Goal: Task Accomplishment & Management: Manage account settings

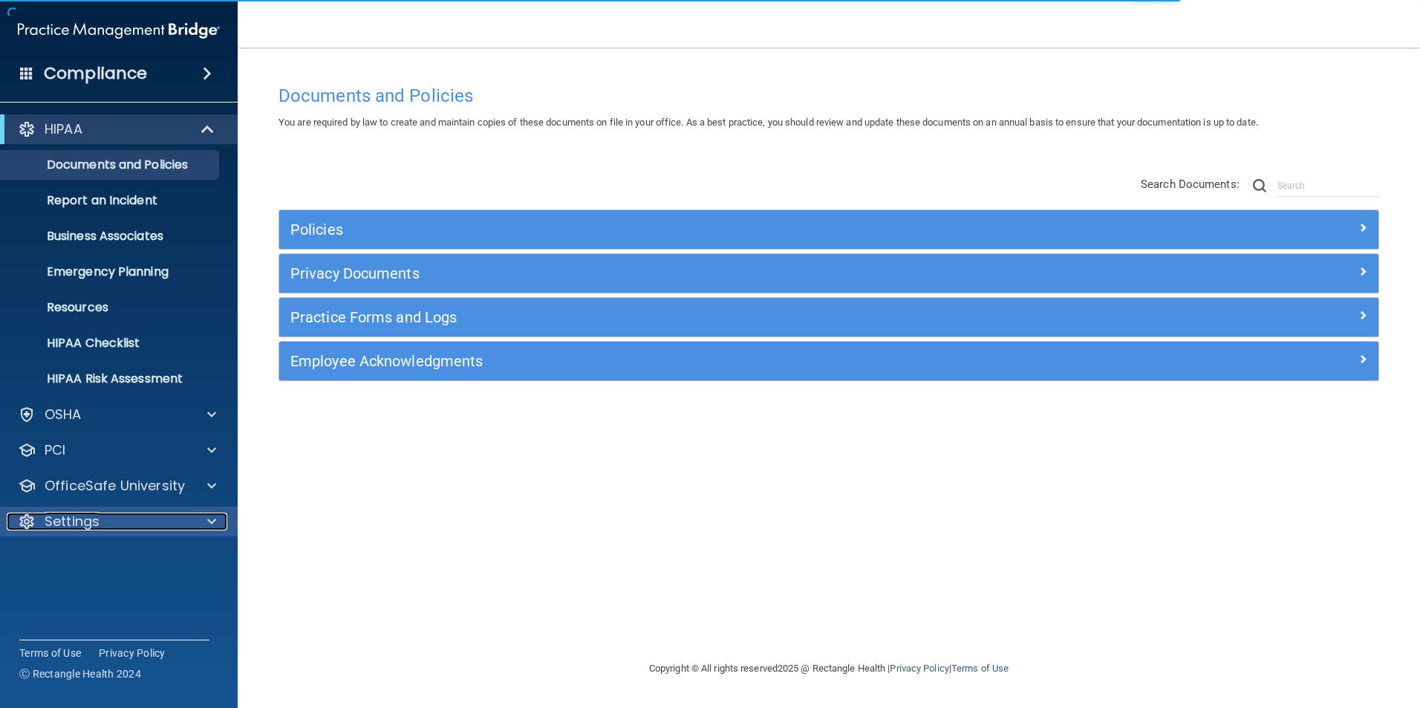
click at [141, 518] on div "Settings" at bounding box center [99, 521] width 184 height 18
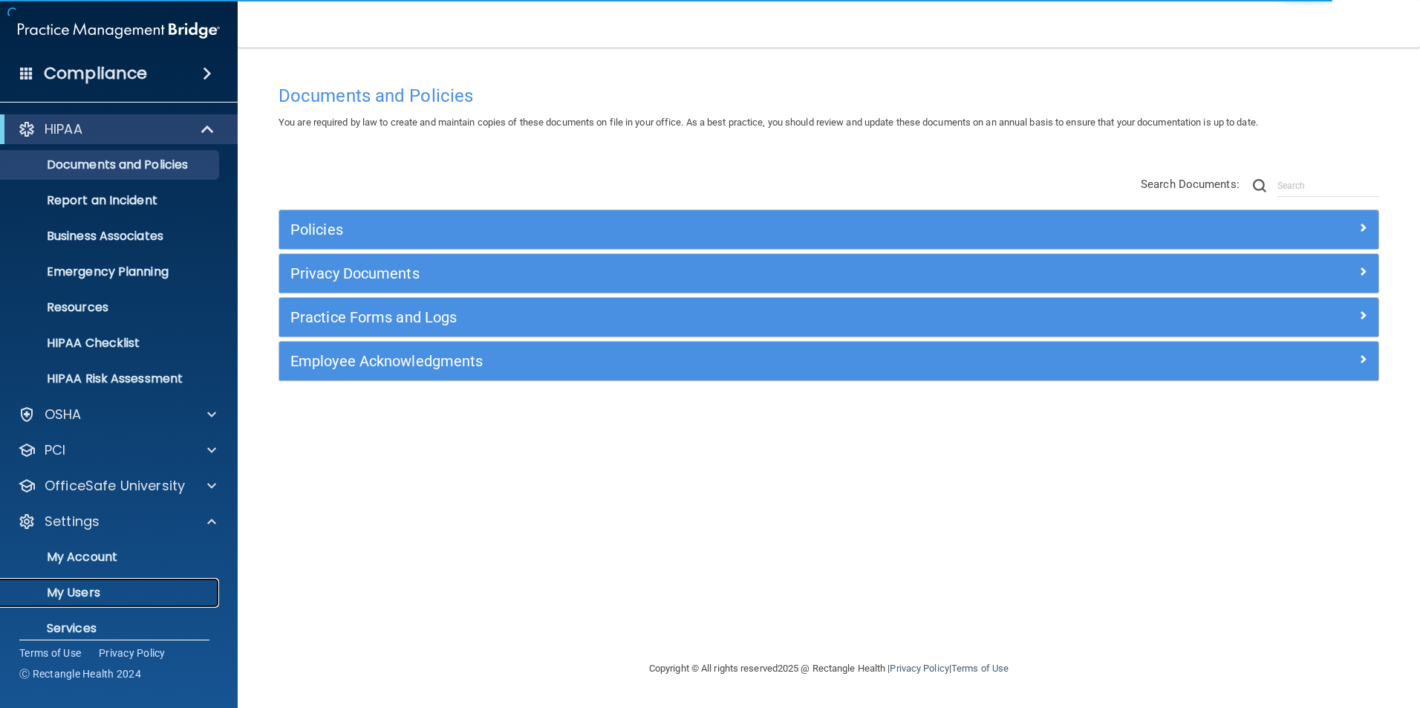
click at [95, 589] on p "My Users" at bounding box center [111, 592] width 203 height 15
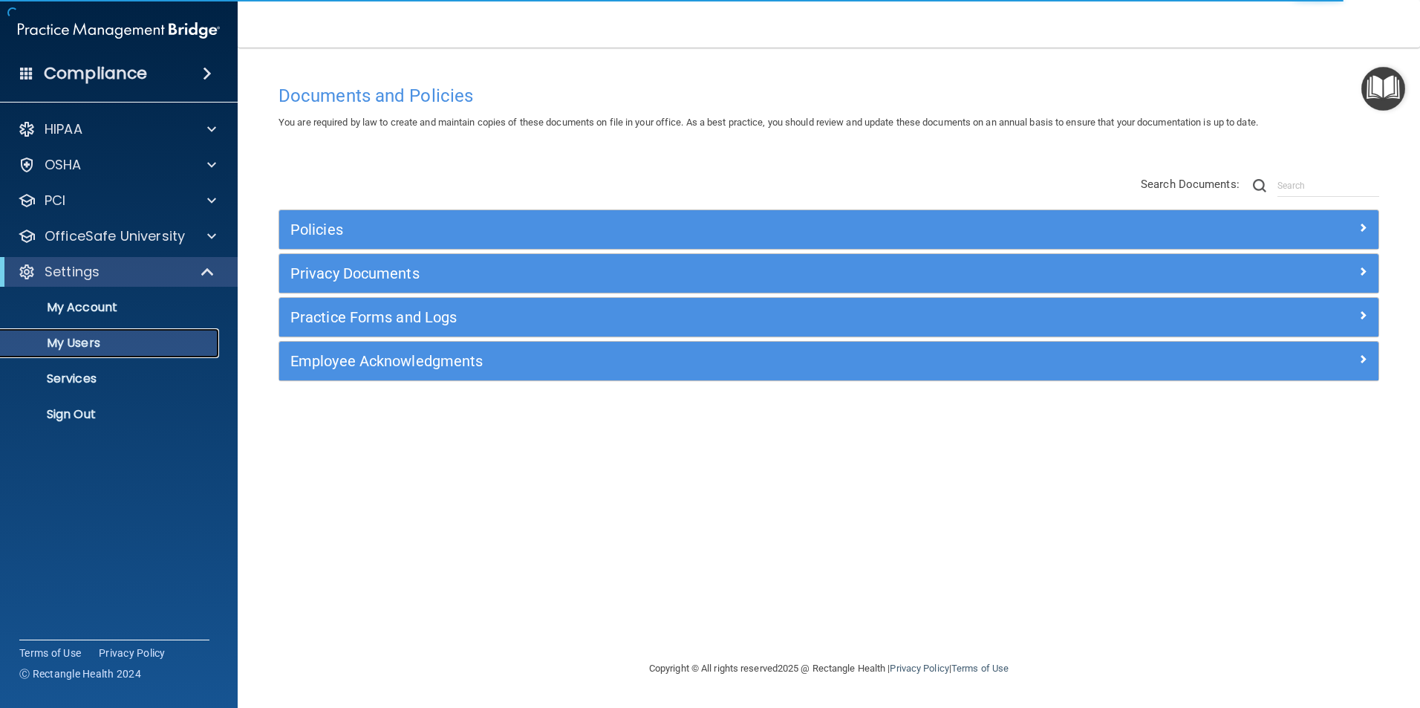
select select "20"
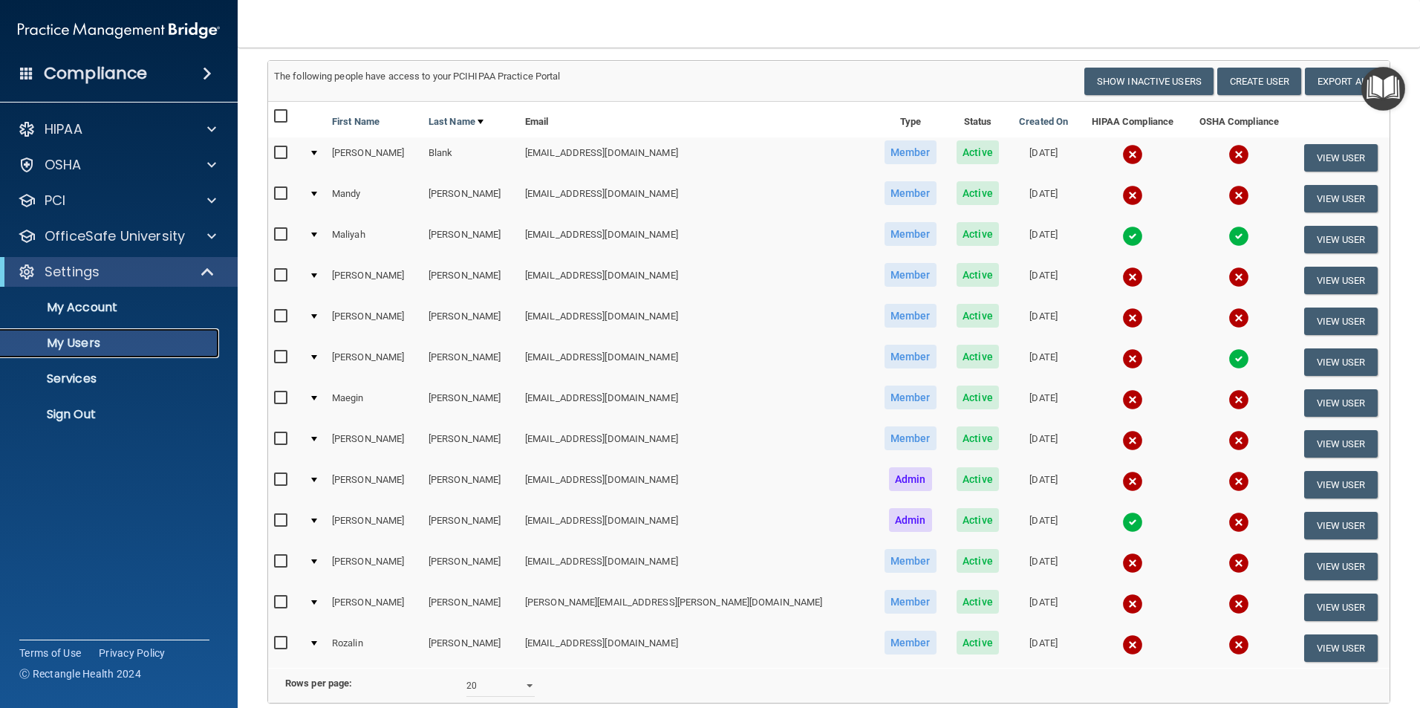
scroll to position [88, 0]
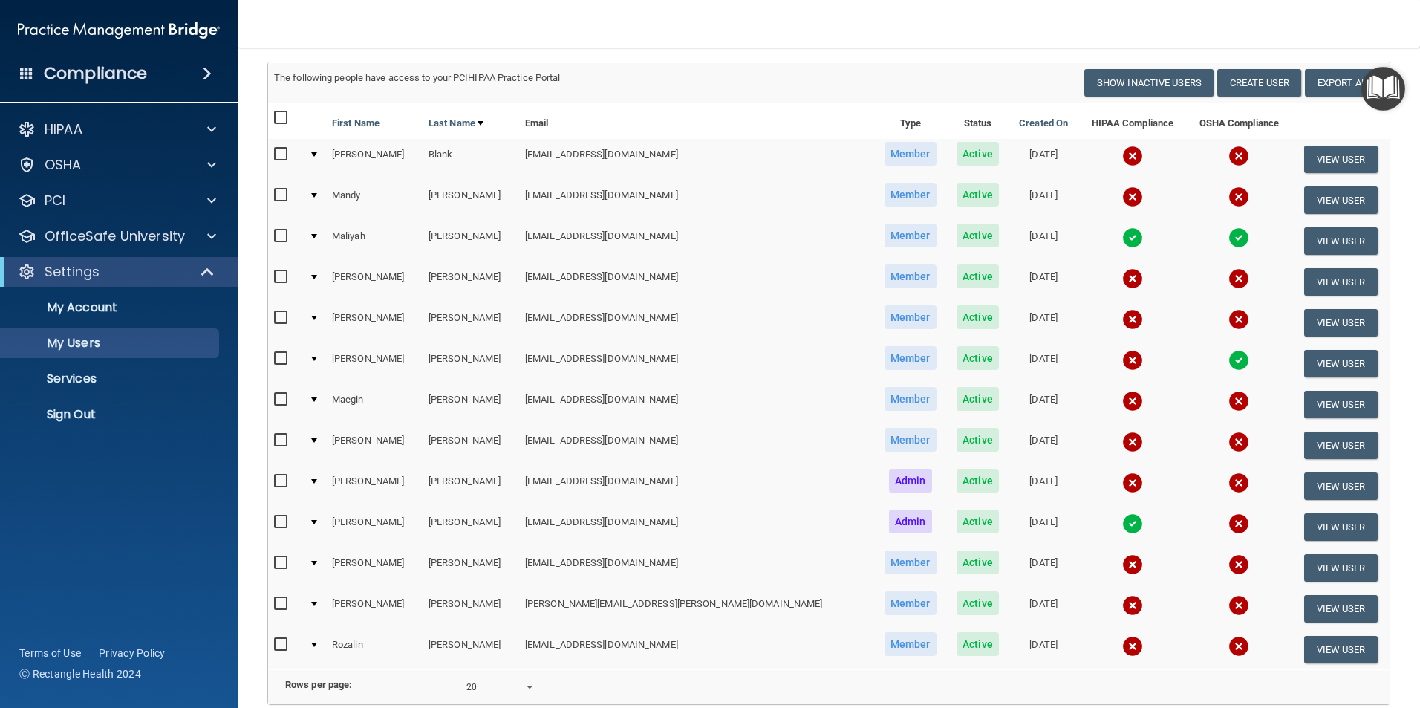
click at [1122, 360] on img at bounding box center [1132, 360] width 21 height 21
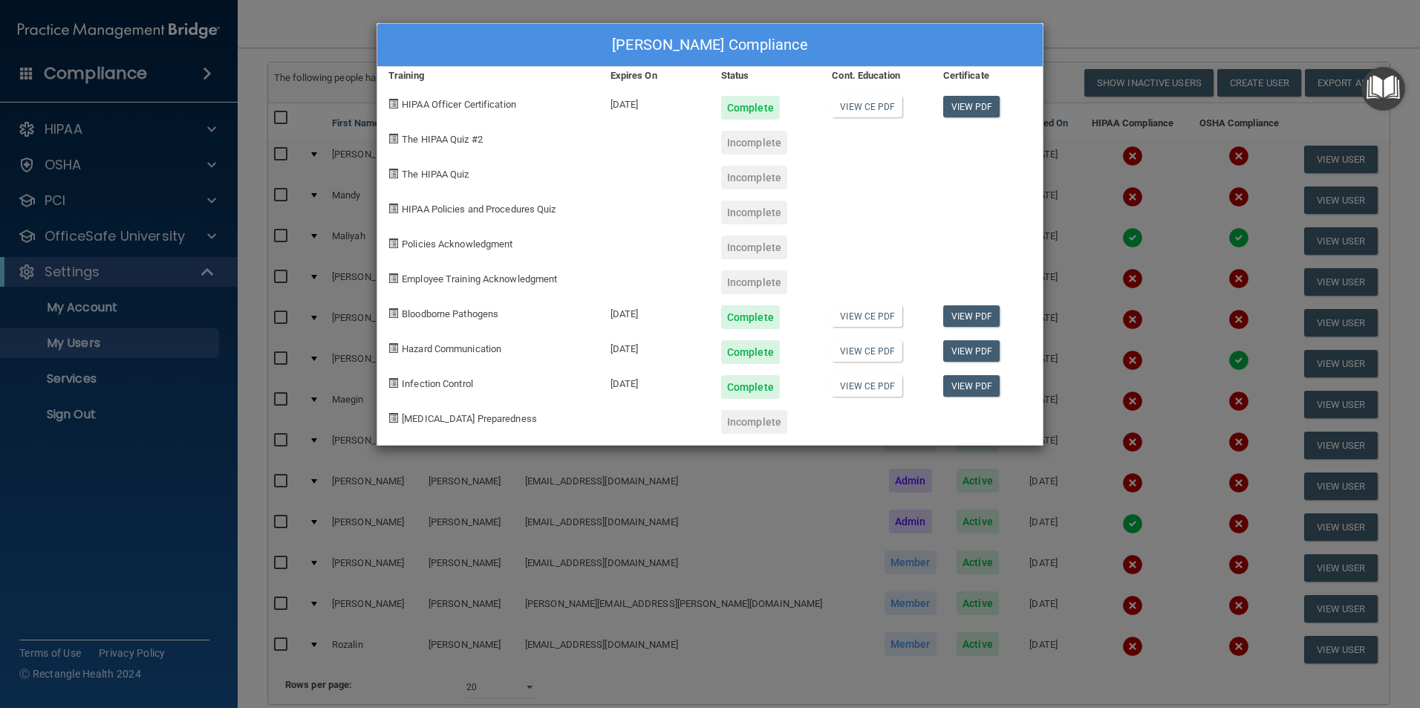
click at [755, 246] on div "Incomplete" at bounding box center [754, 247] width 66 height 24
click at [209, 127] on div "[PERSON_NAME] Compliance Training Expires On Status Cont. Education Certificate…" at bounding box center [710, 354] width 1420 height 708
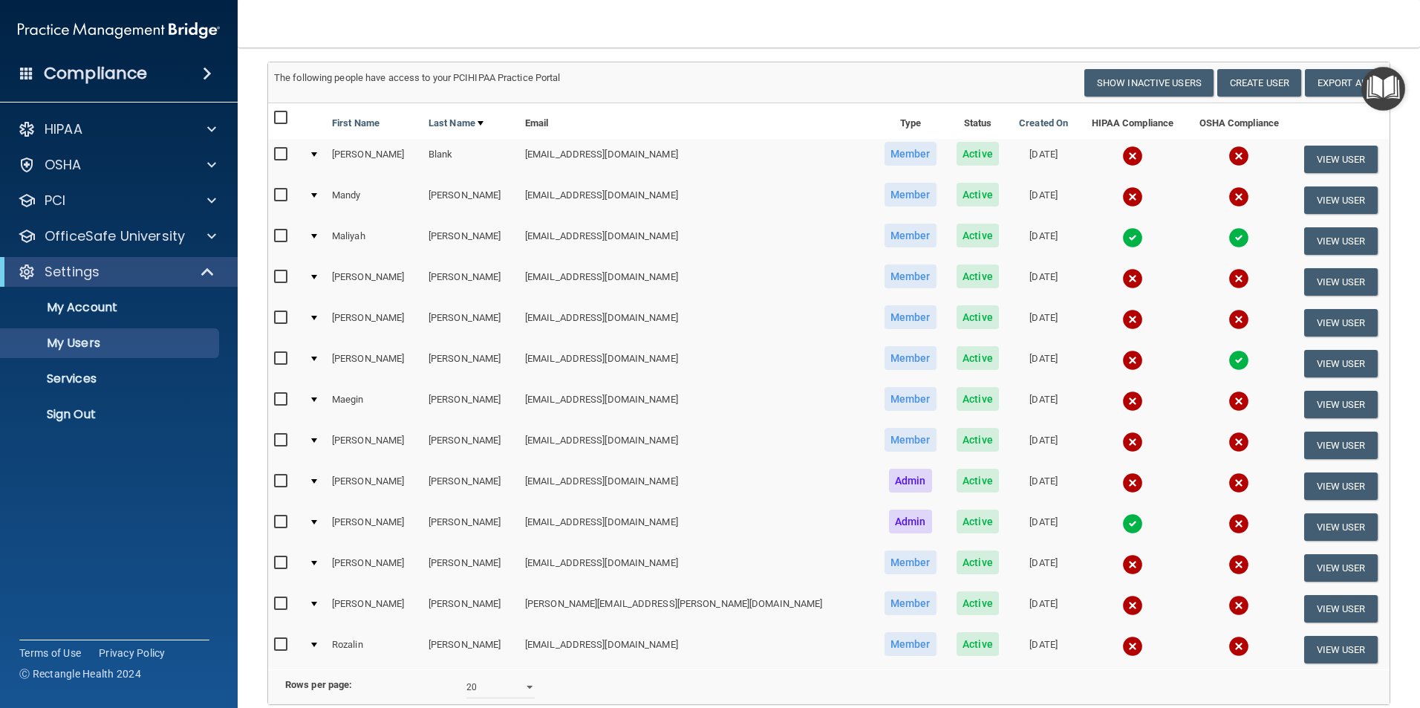
click at [317, 358] on div at bounding box center [314, 358] width 6 height 4
click at [317, 359] on div at bounding box center [314, 358] width 6 height 4
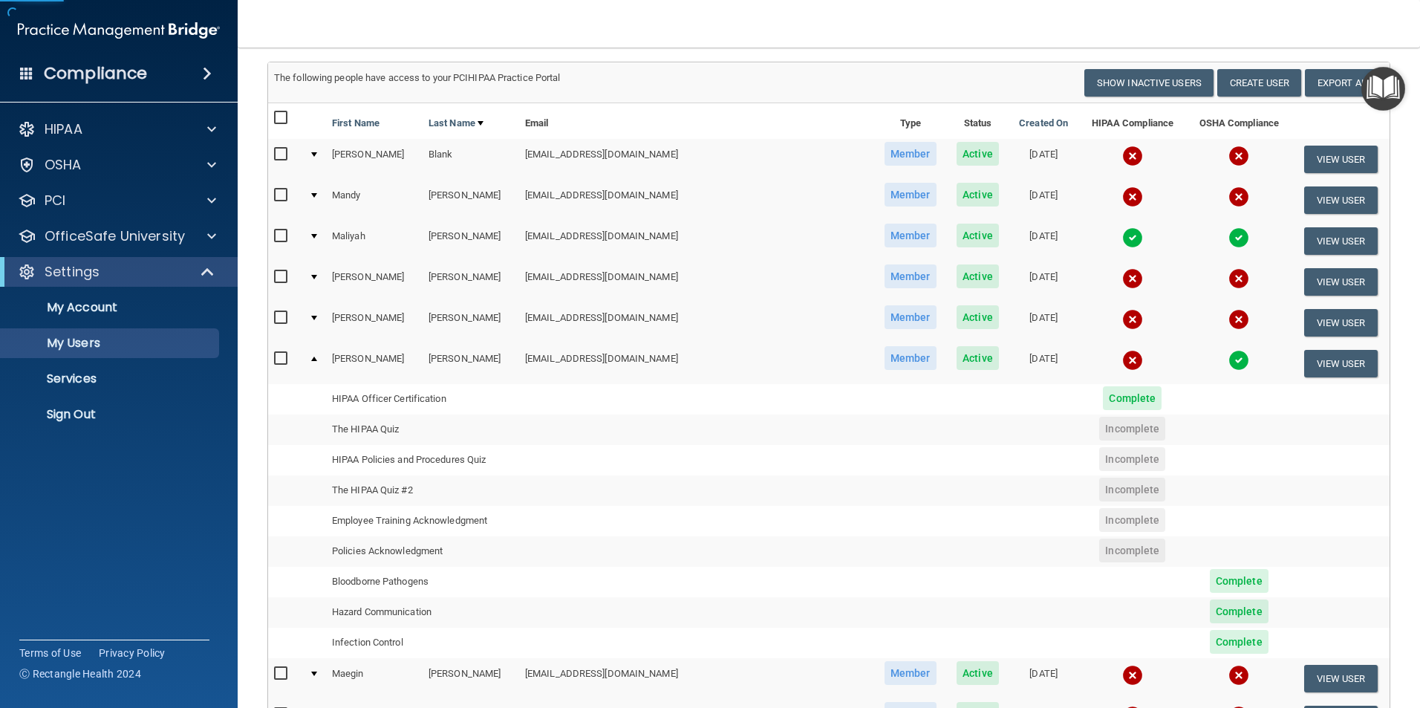
click at [319, 353] on td at bounding box center [314, 363] width 23 height 40
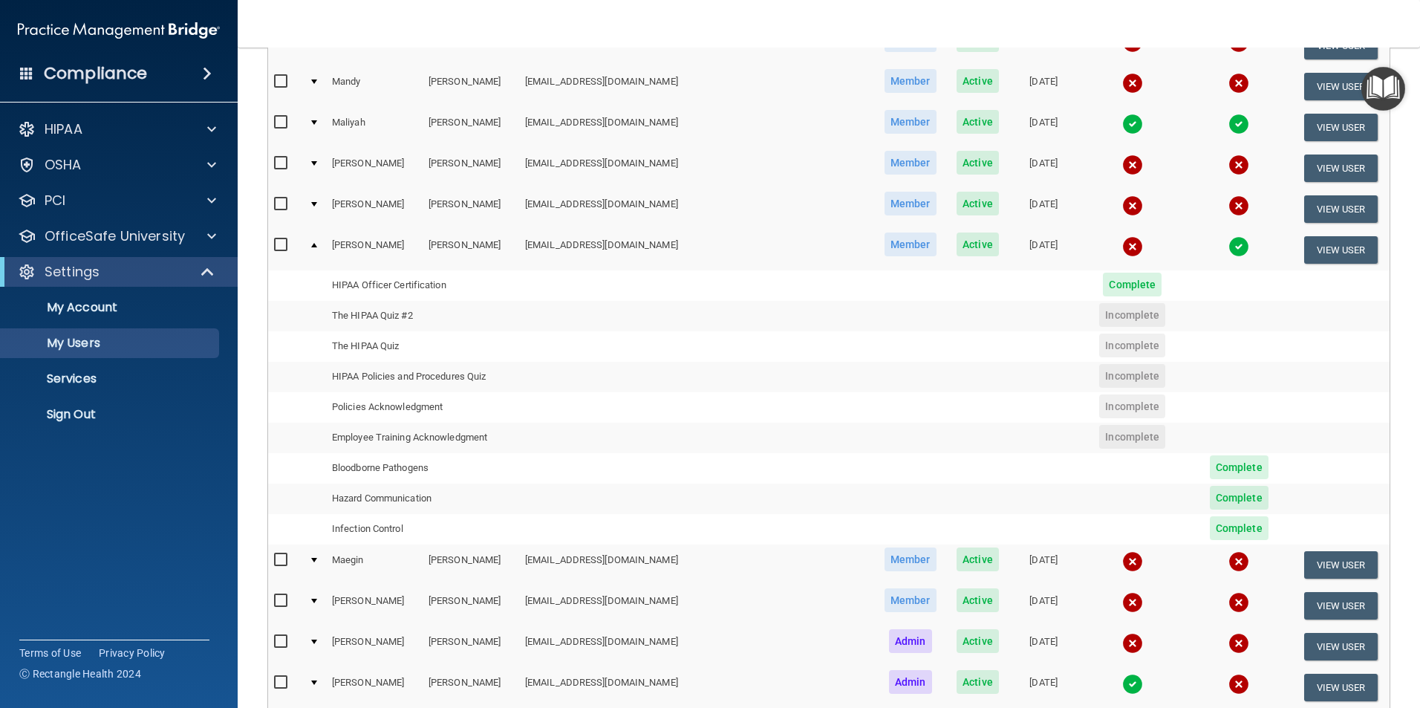
scroll to position [252, 0]
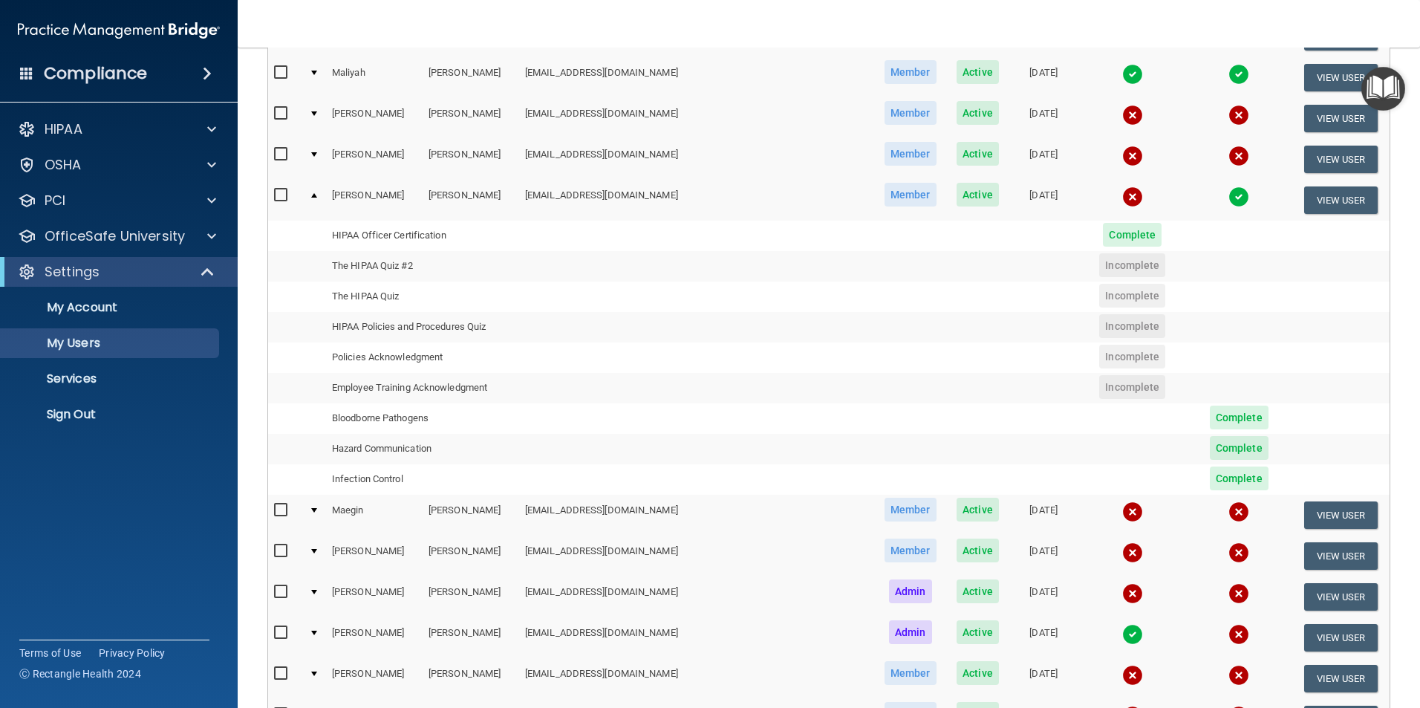
click at [1099, 353] on span "Incomplete" at bounding box center [1132, 357] width 66 height 24
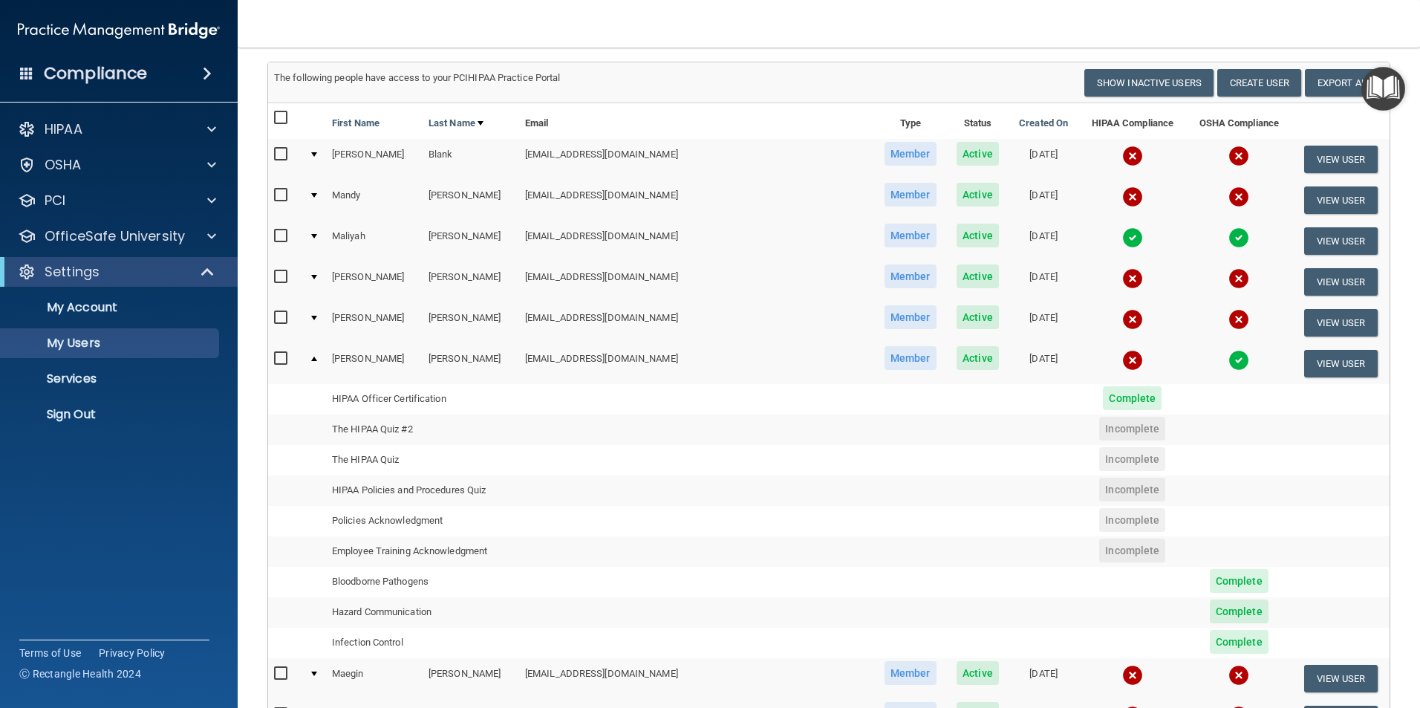
scroll to position [0, 0]
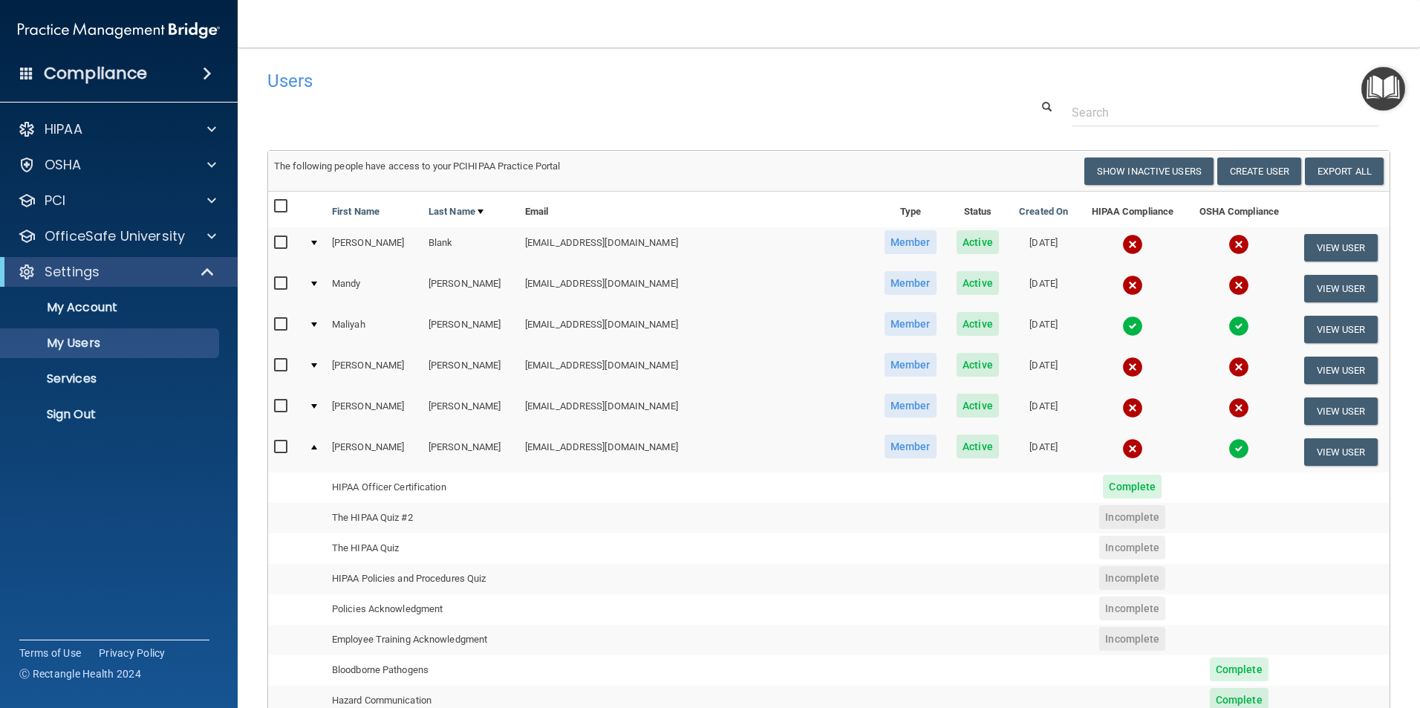
click at [591, 244] on td "[EMAIL_ADDRESS][DOMAIN_NAME]" at bounding box center [696, 247] width 355 height 41
click at [1318, 247] on button "View User" at bounding box center [1341, 247] width 74 height 27
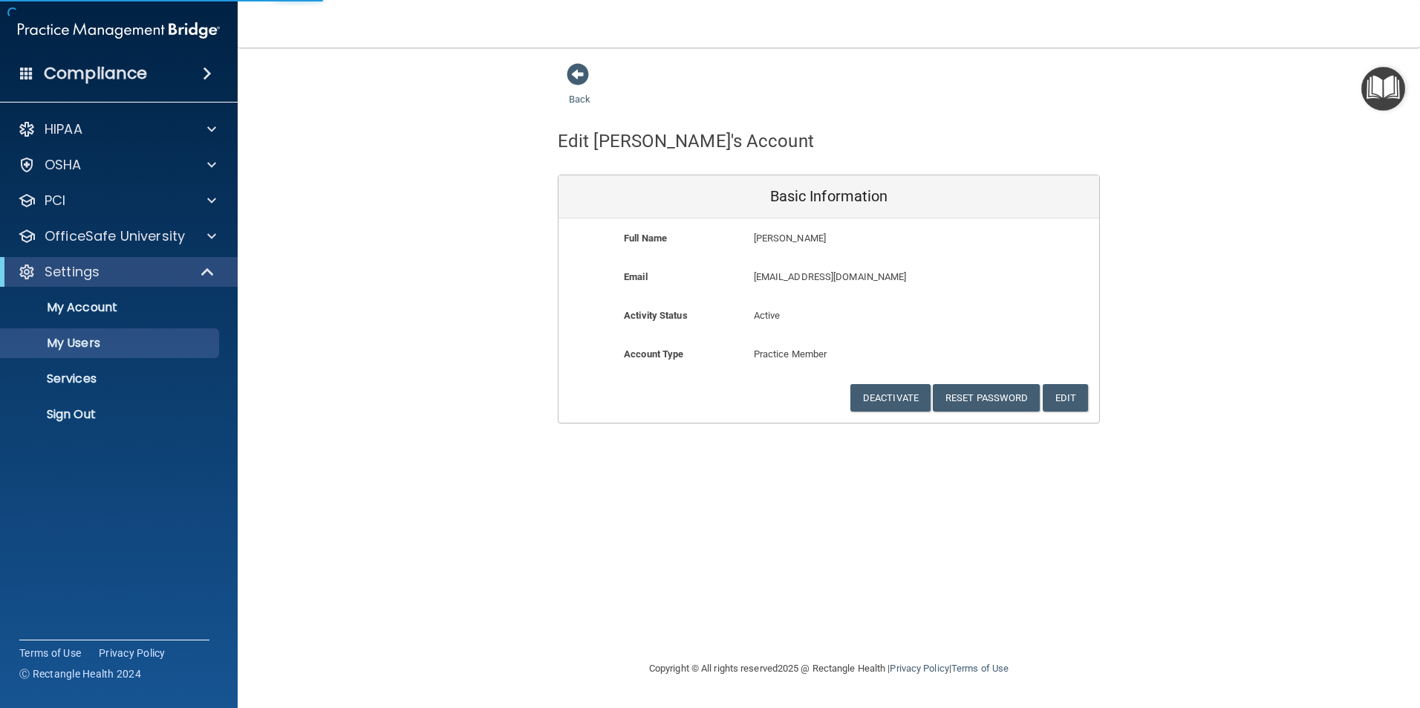
select select "20"
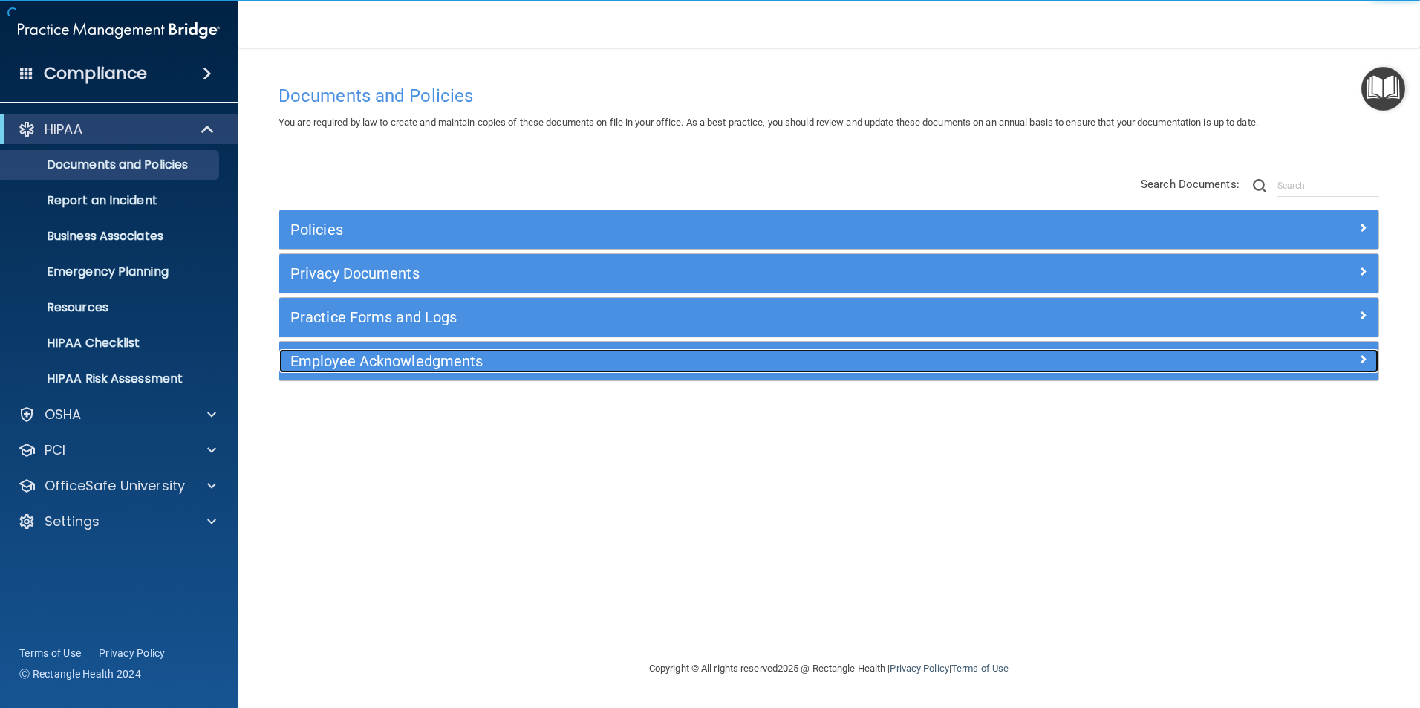
click at [1264, 359] on div at bounding box center [1240, 358] width 275 height 18
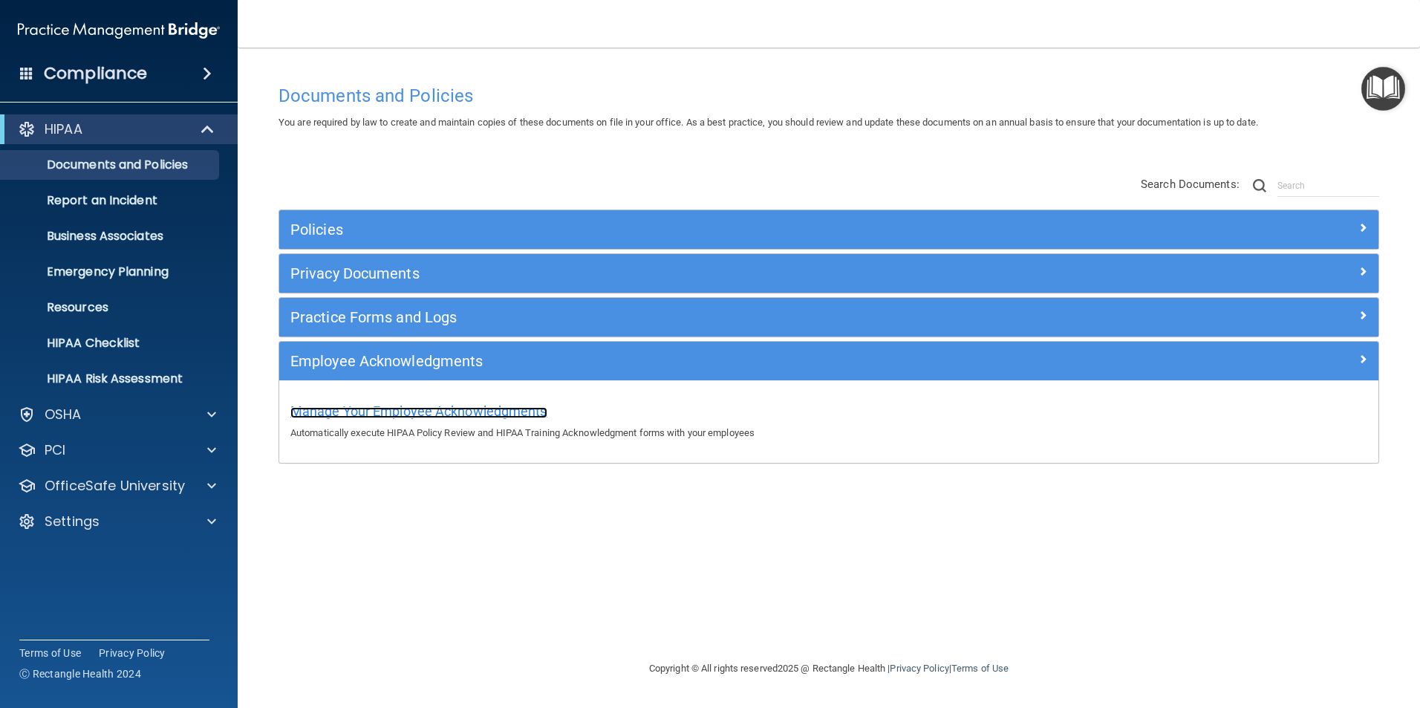
click at [520, 417] on span "Manage Your Employee Acknowledgments" at bounding box center [418, 411] width 257 height 16
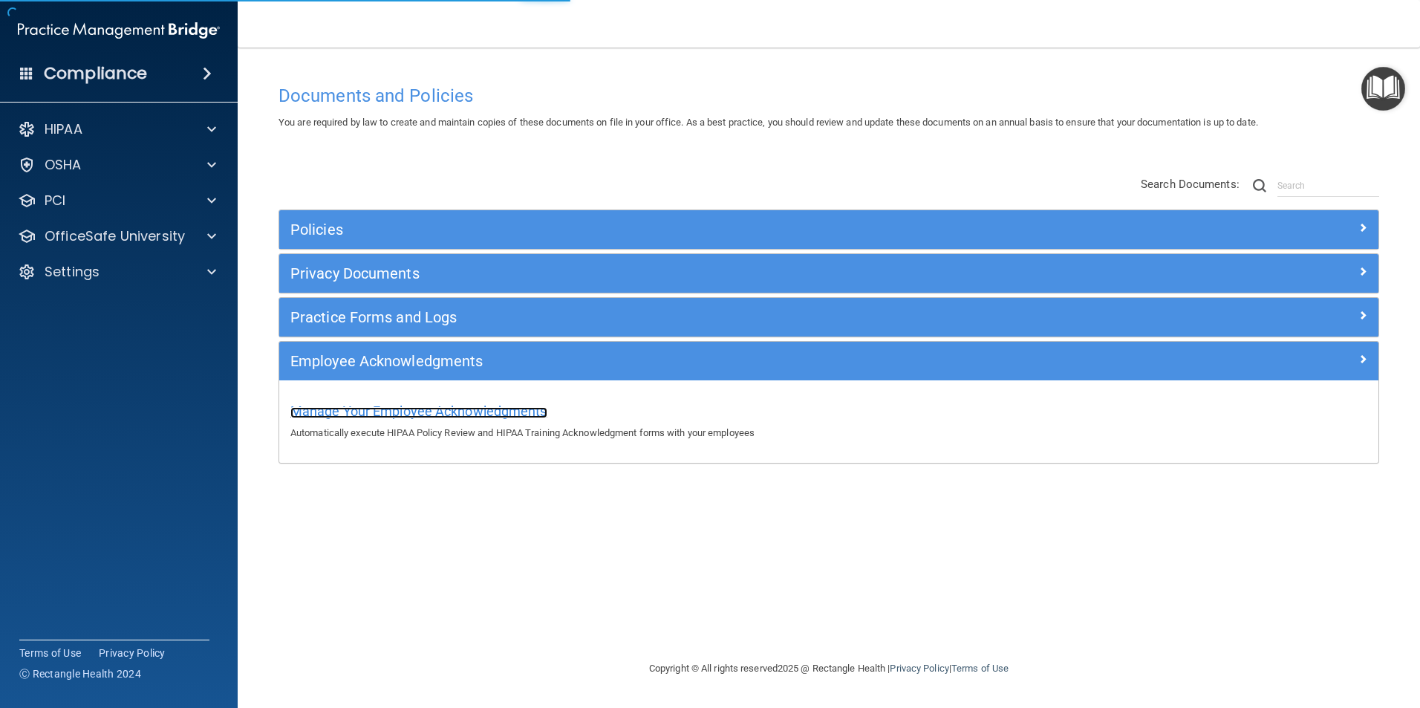
click at [523, 410] on span "Manage Your Employee Acknowledgments" at bounding box center [418, 411] width 257 height 16
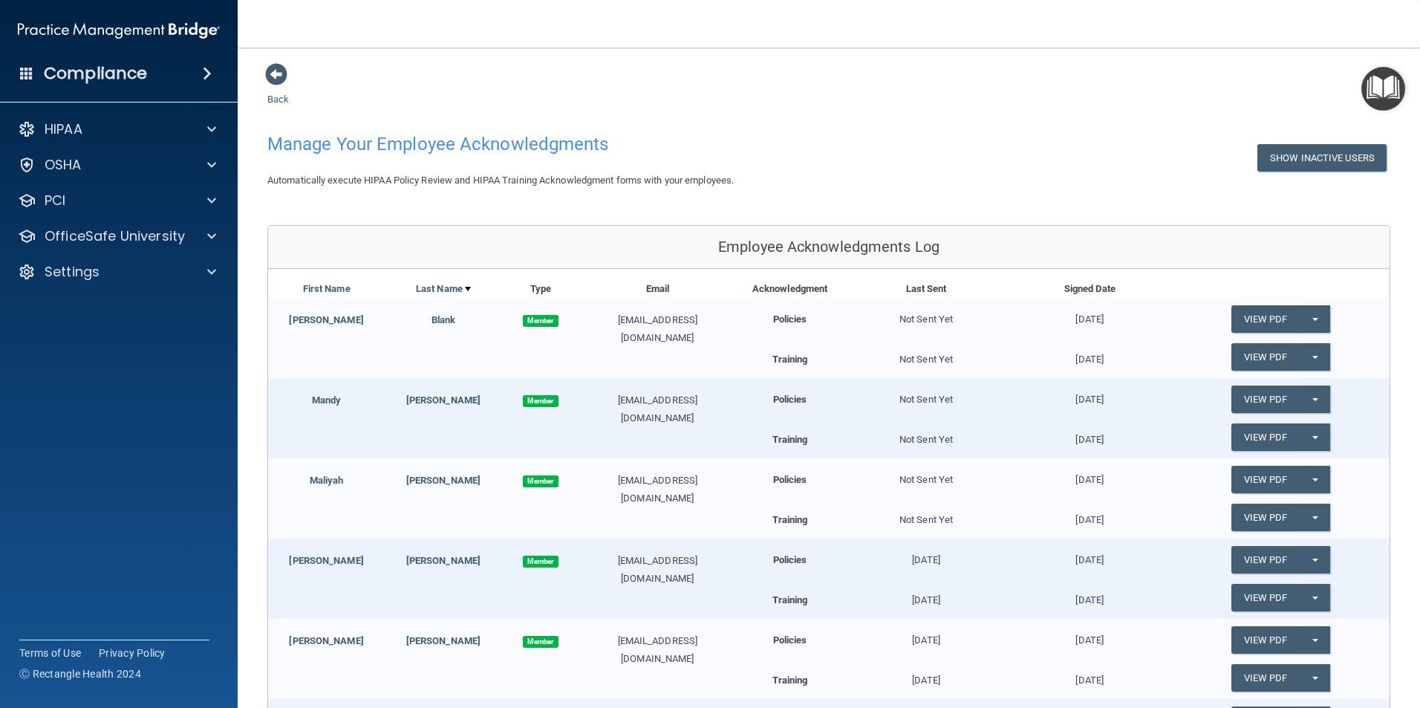
scroll to position [1, 0]
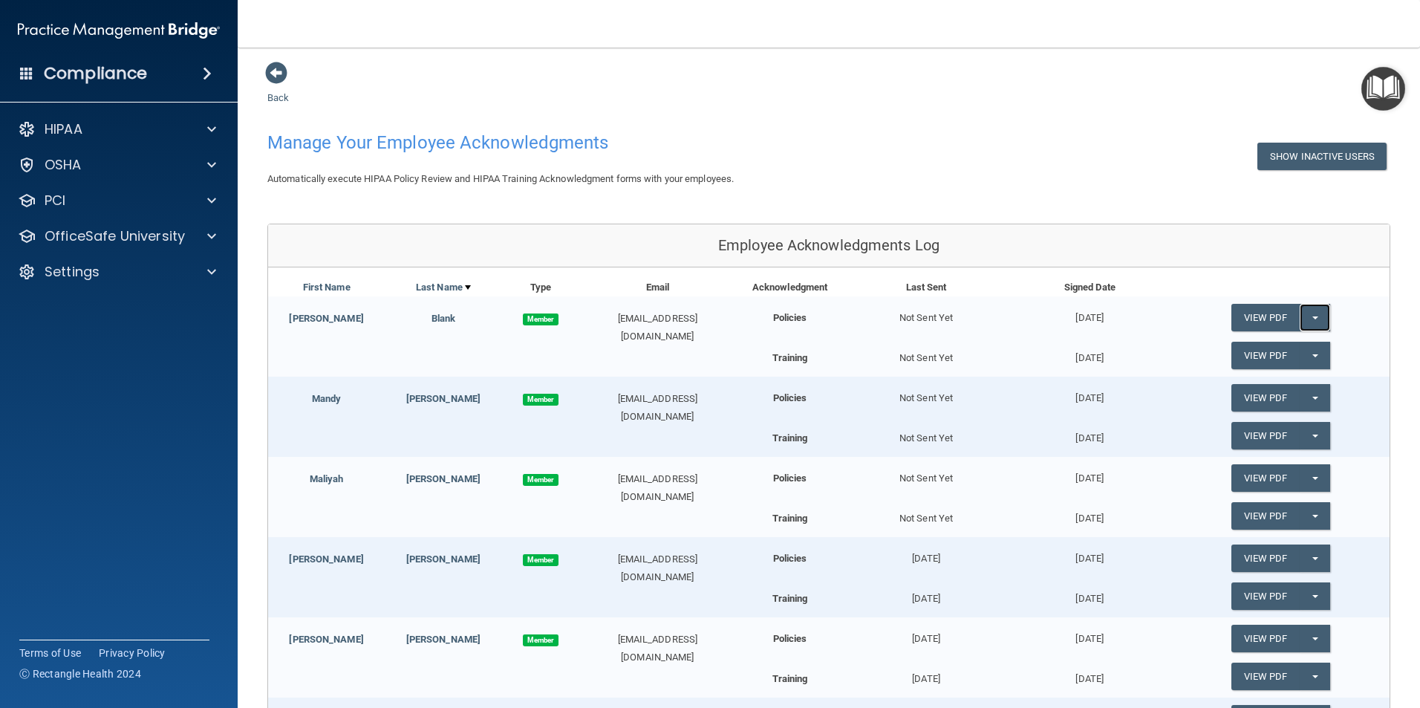
click at [1303, 316] on button "Split button!" at bounding box center [1314, 317] width 30 height 27
click at [1295, 348] on link "Update Acknowledgment" at bounding box center [1299, 347] width 137 height 22
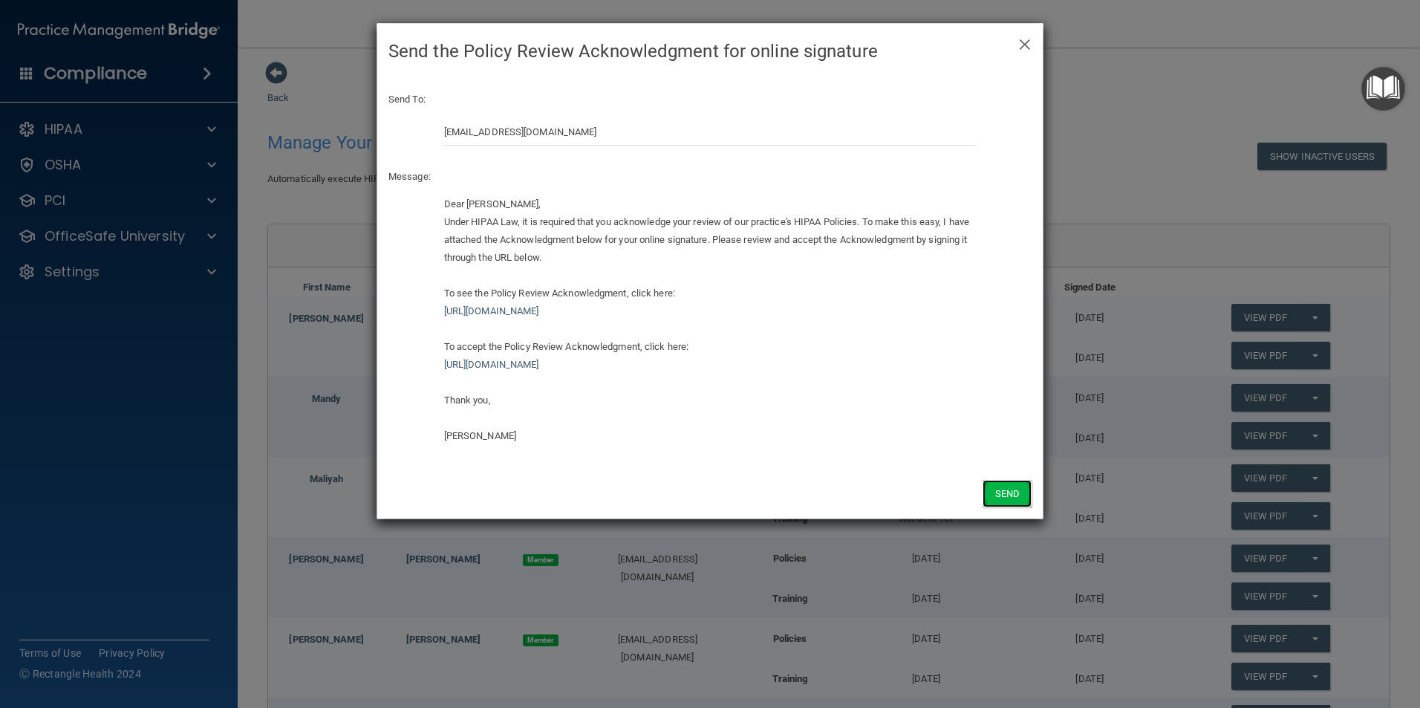
click at [1016, 496] on button "Send" at bounding box center [1006, 493] width 49 height 27
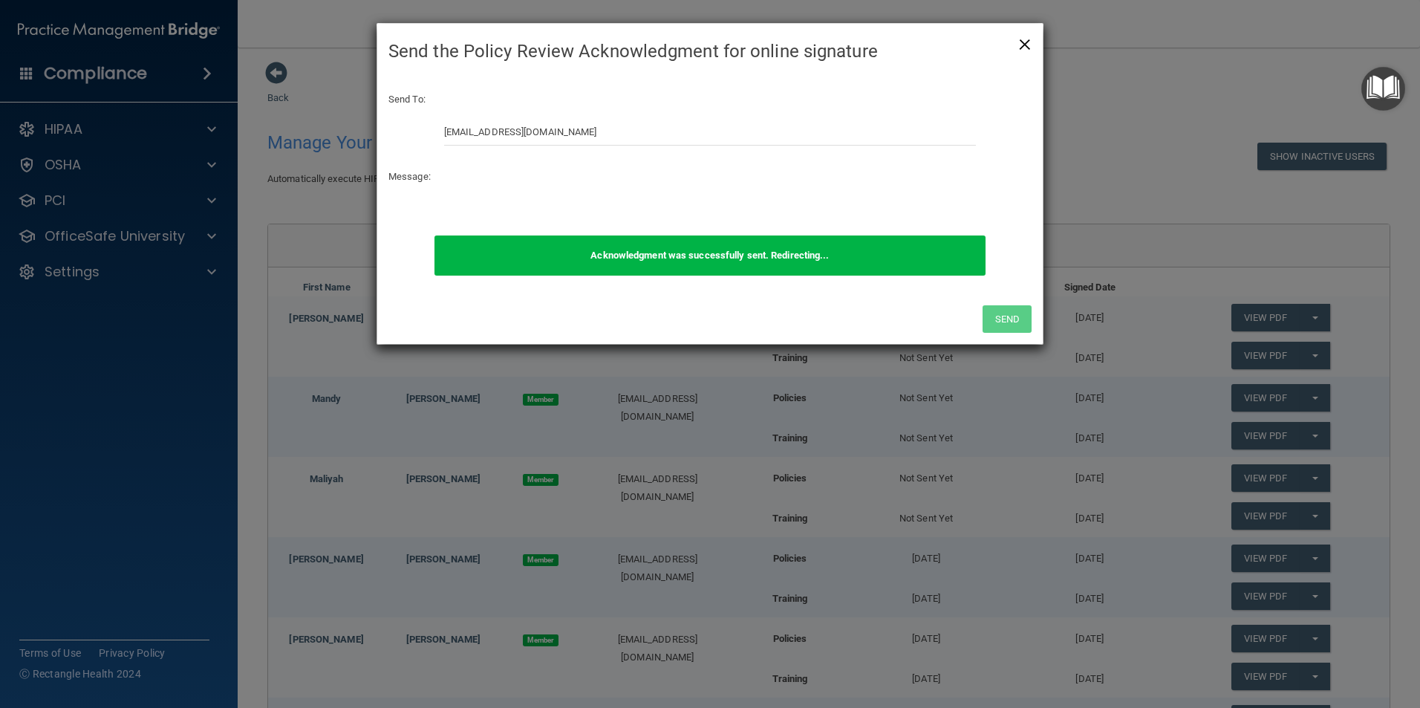
click at [1022, 44] on span "×" at bounding box center [1024, 42] width 13 height 30
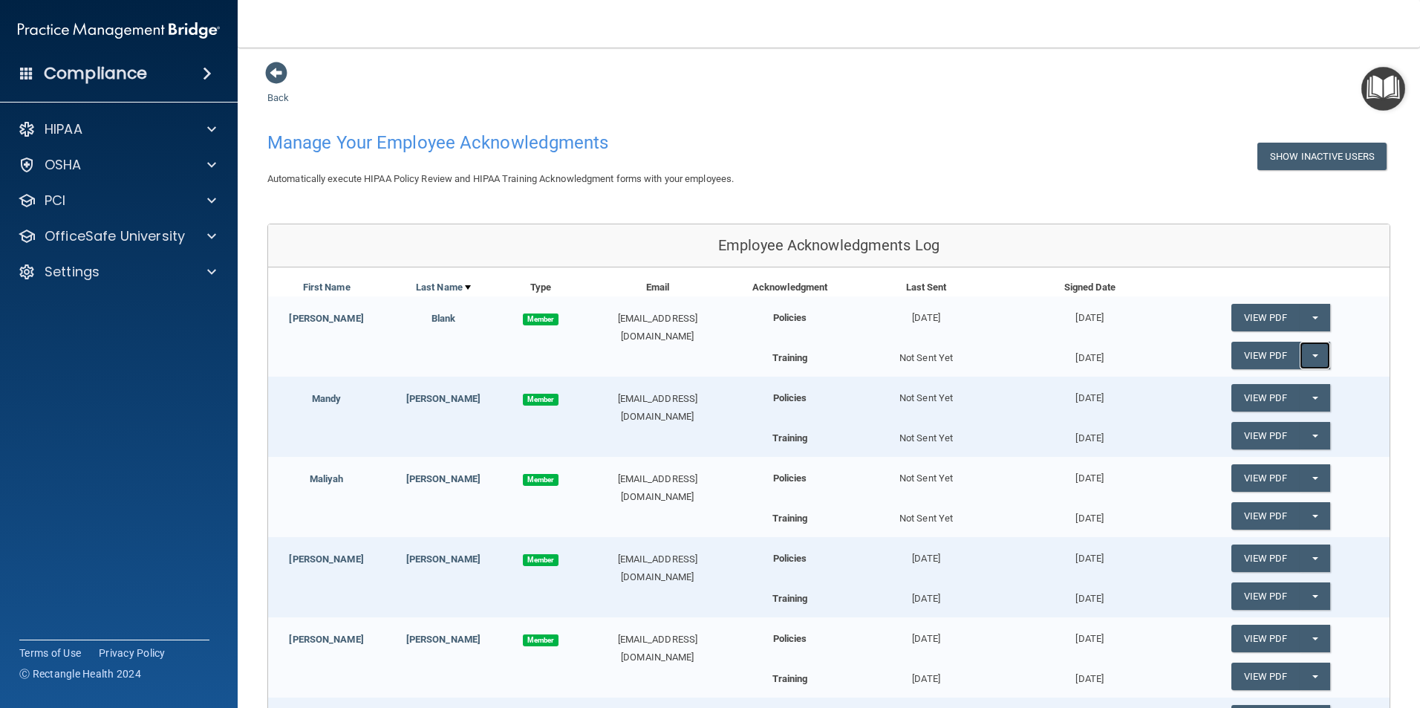
click at [1302, 358] on button "Split button!" at bounding box center [1314, 355] width 30 height 27
click at [1278, 389] on link "Update Acknowledgment" at bounding box center [1299, 385] width 137 height 22
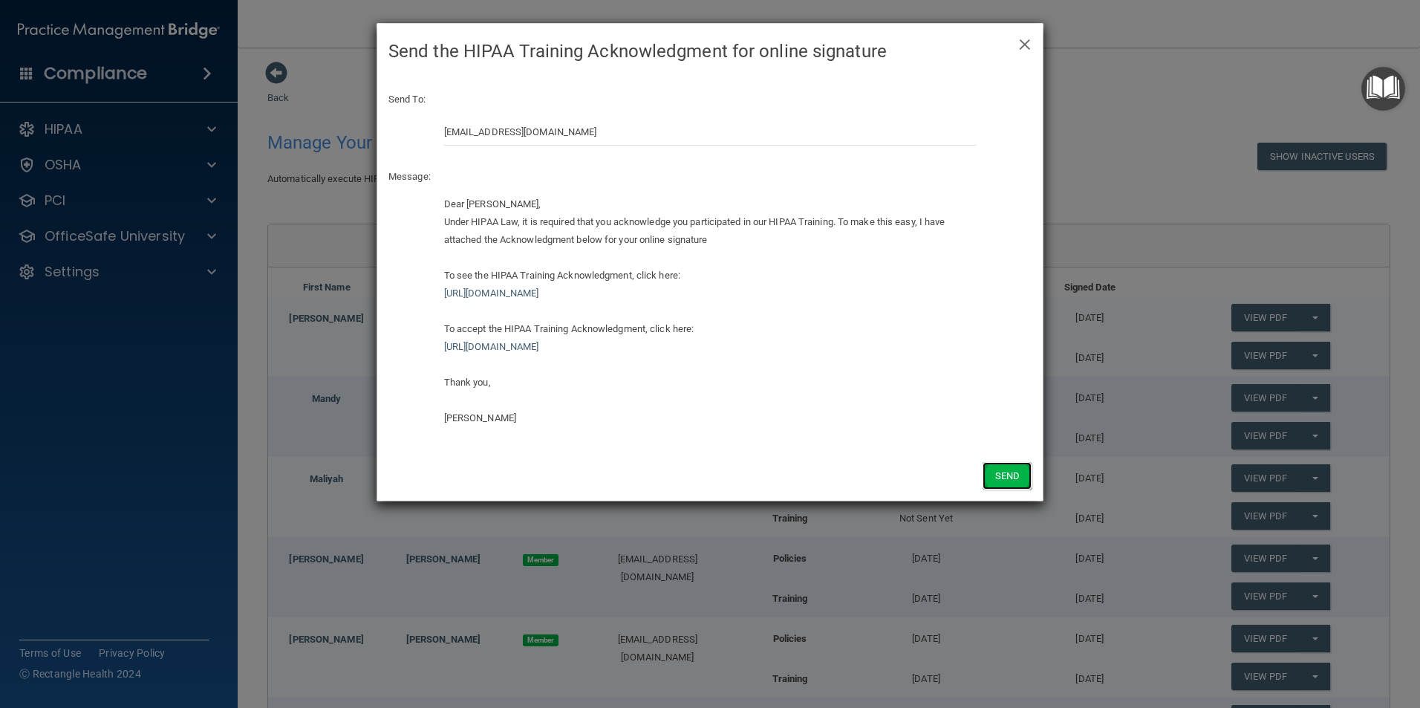
click at [1011, 478] on button "Send" at bounding box center [1006, 475] width 49 height 27
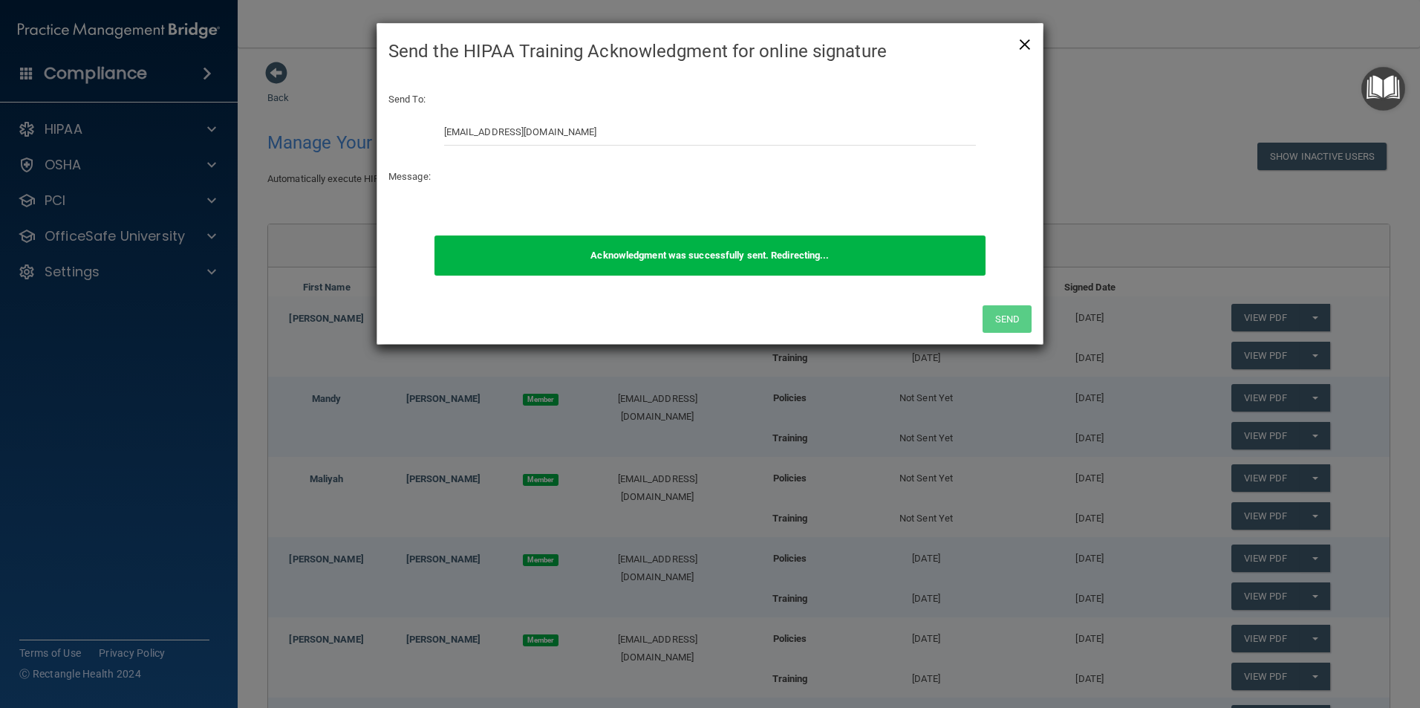
click at [1022, 42] on span "×" at bounding box center [1024, 42] width 13 height 30
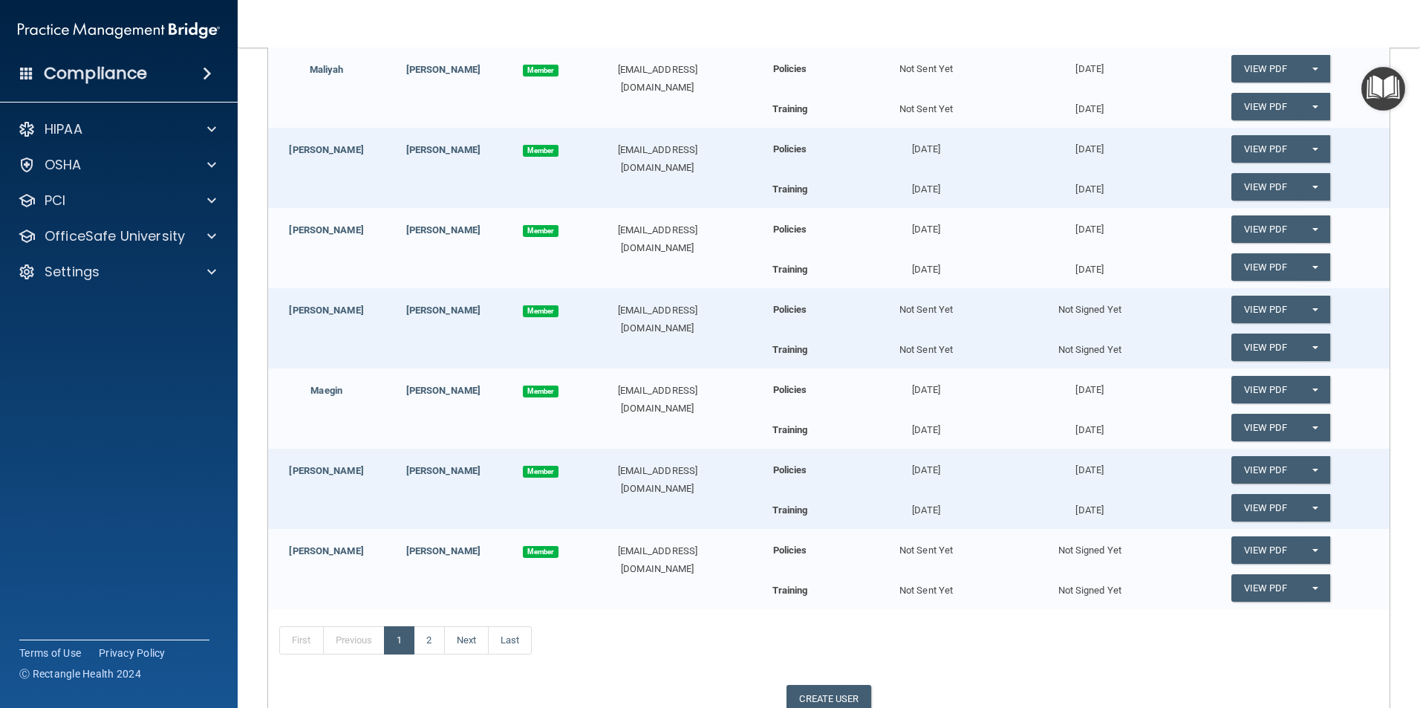
scroll to position [408, 0]
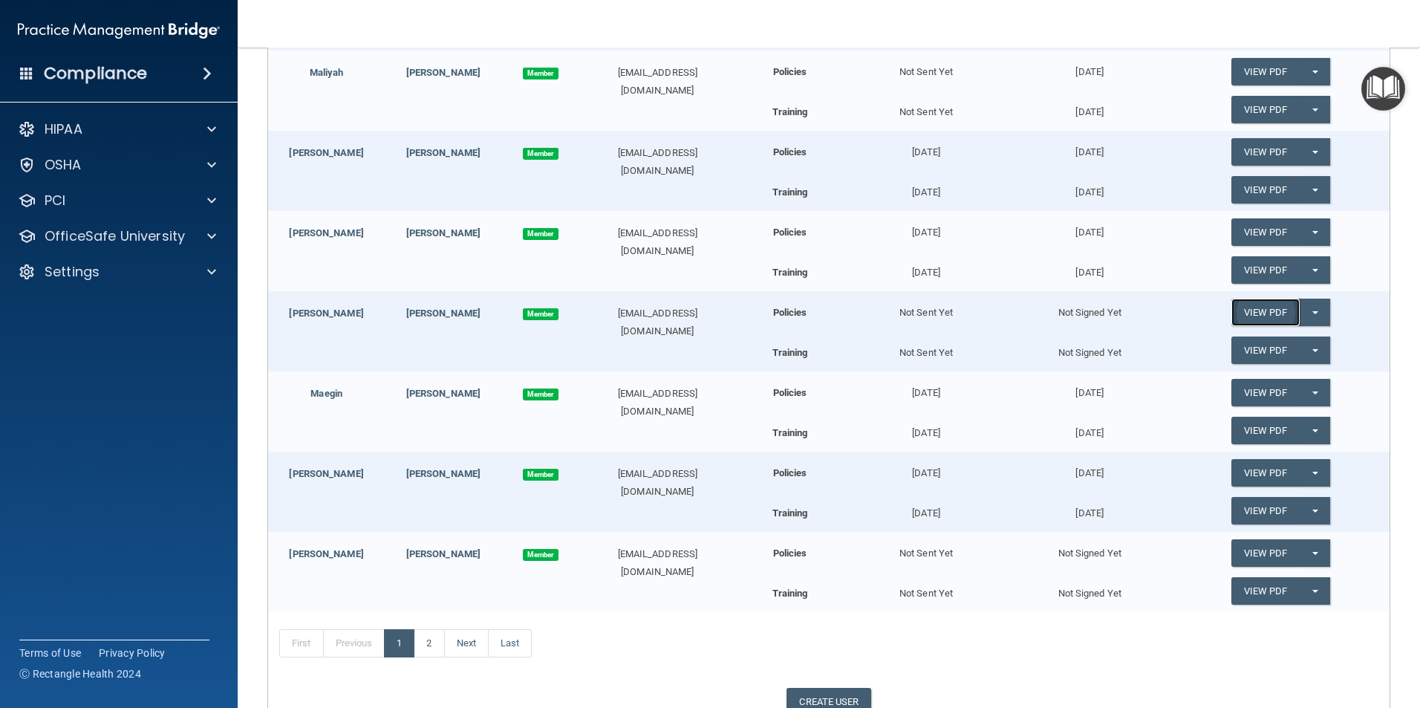
click at [1284, 310] on link "View PDF" at bounding box center [1265, 311] width 68 height 27
click at [1303, 309] on button "Split button!" at bounding box center [1314, 311] width 30 height 27
click at [1252, 342] on link "Send Acknowledgment" at bounding box center [1295, 342] width 128 height 22
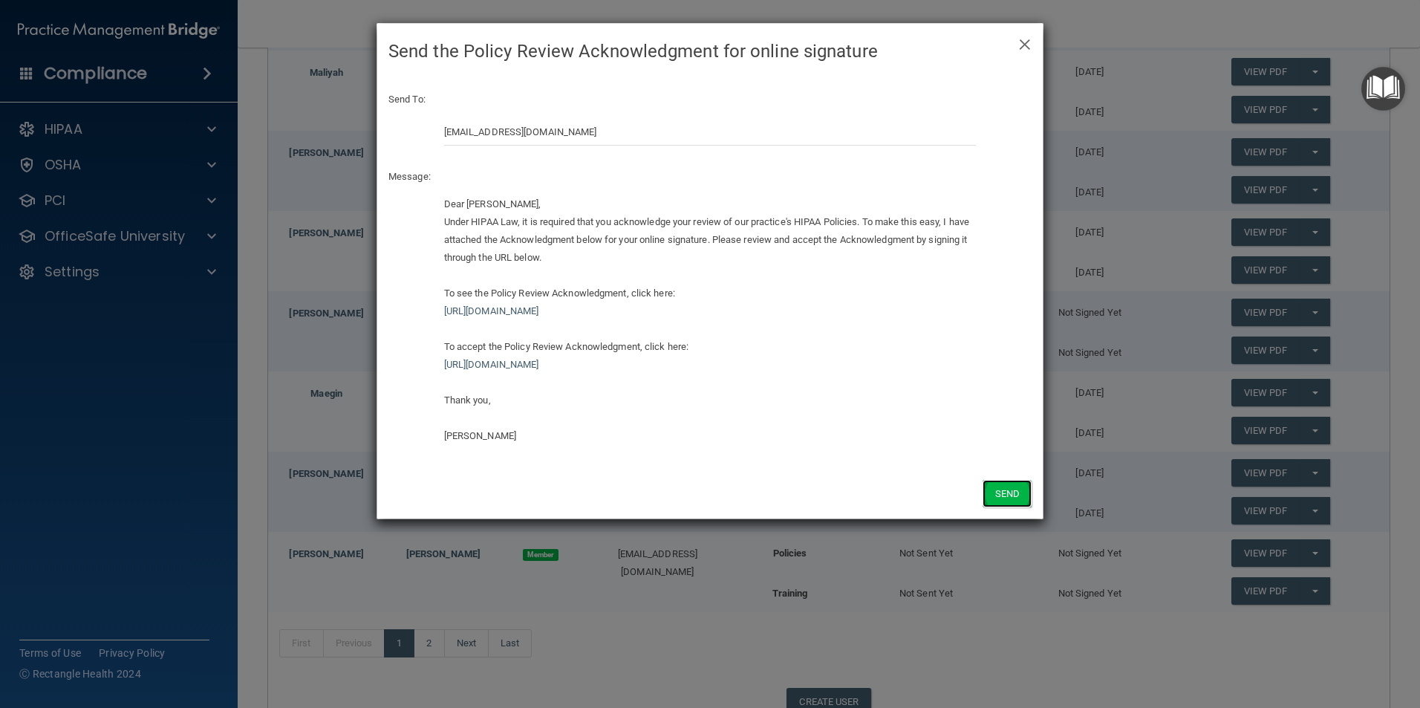
click at [1003, 492] on button "Send" at bounding box center [1006, 493] width 49 height 27
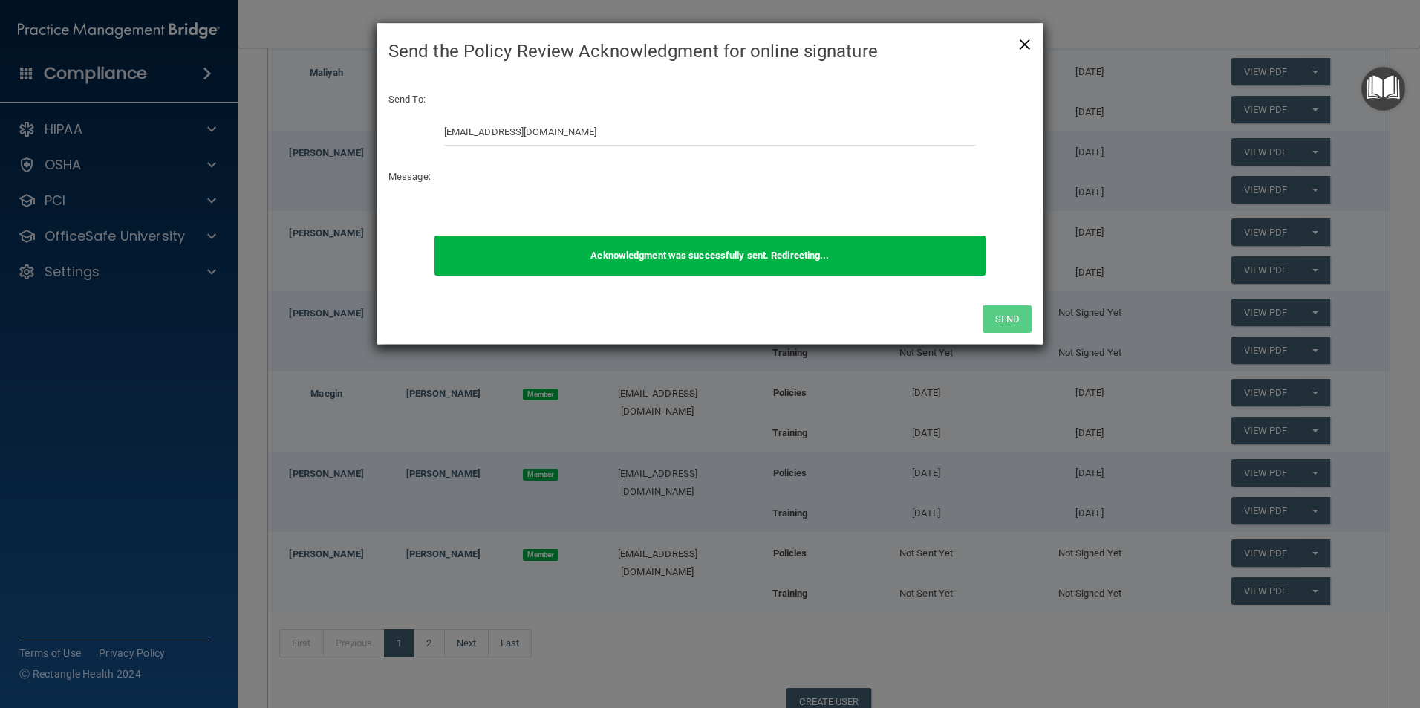
click at [1020, 48] on span "×" at bounding box center [1024, 42] width 13 height 30
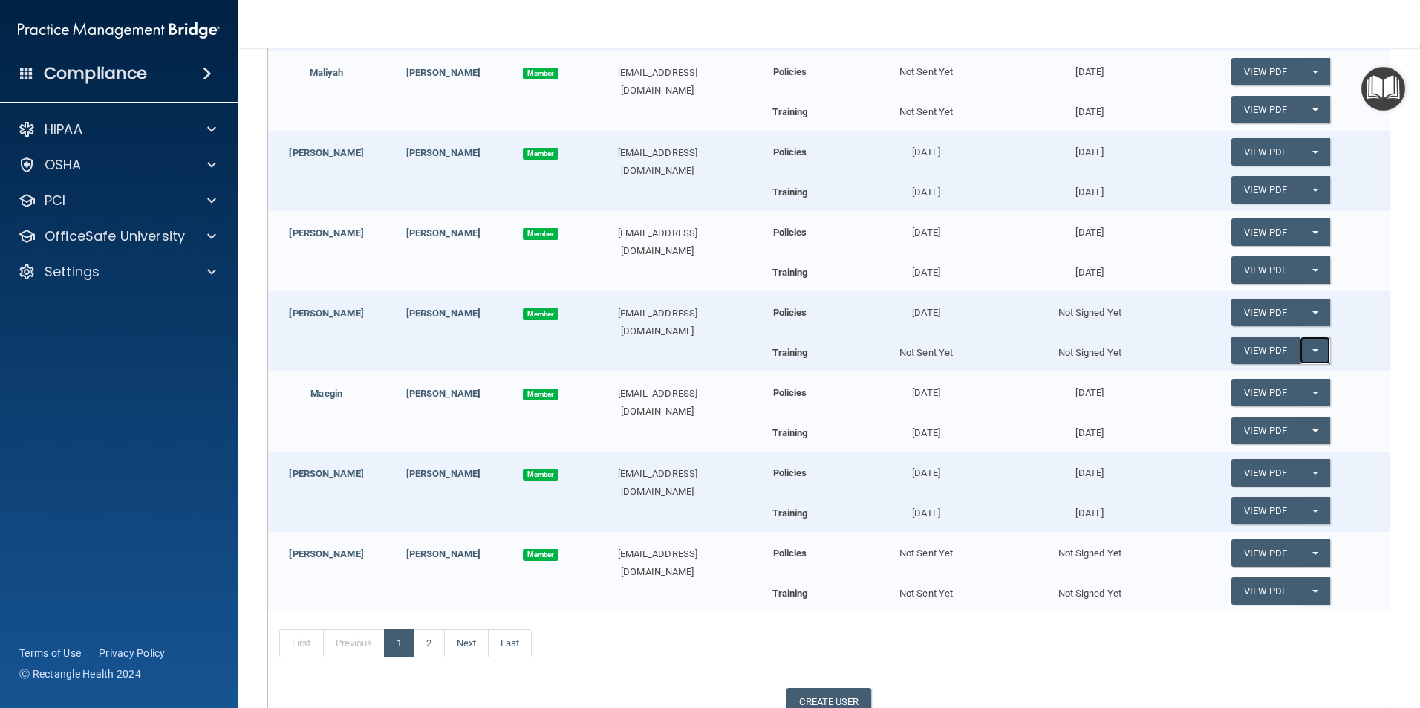
click at [1306, 347] on button "Split button!" at bounding box center [1314, 349] width 30 height 27
click at [1287, 375] on link "Send Acknowledgment PDF" at bounding box center [1305, 380] width 148 height 22
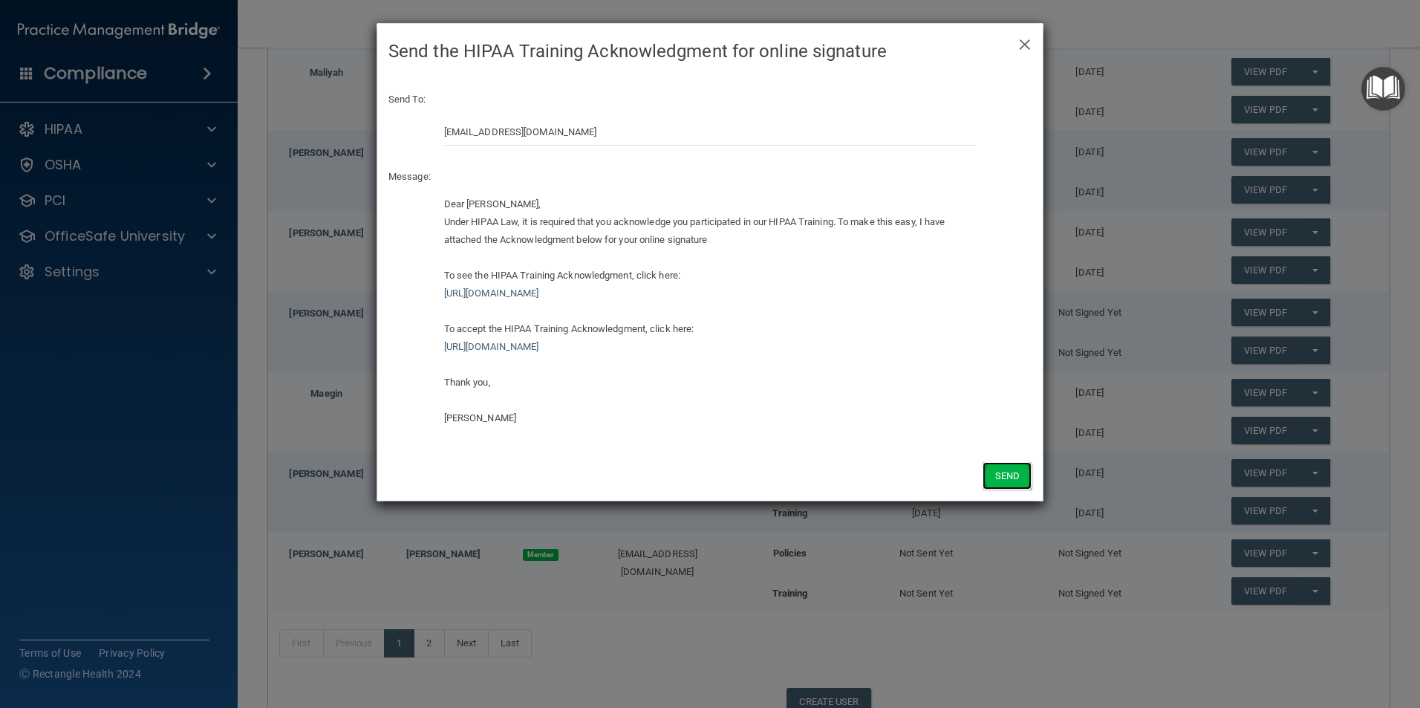
click at [1004, 473] on button "Send" at bounding box center [1006, 475] width 49 height 27
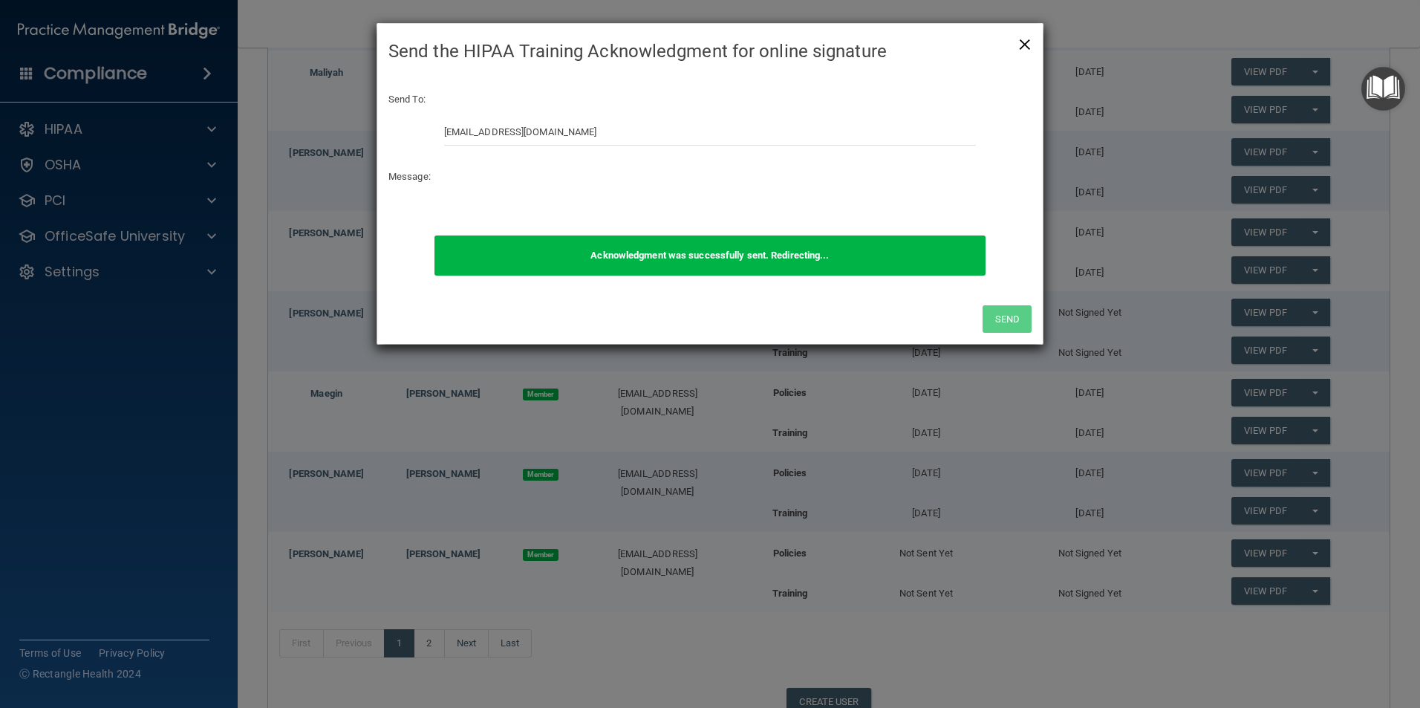
click at [1020, 44] on span "×" at bounding box center [1024, 42] width 13 height 30
